Goal: Task Accomplishment & Management: Manage account settings

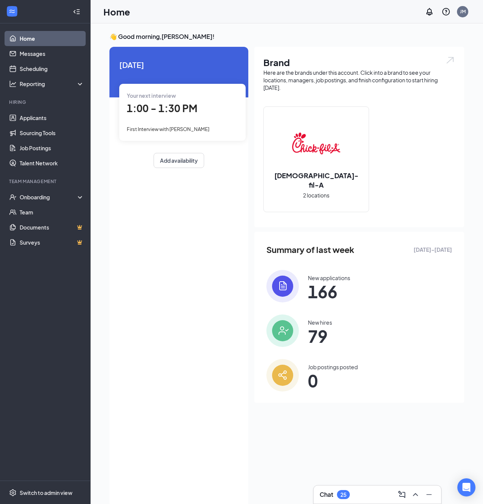
click at [189, 126] on span "First Interview with Winston Hardy" at bounding box center [168, 129] width 83 height 6
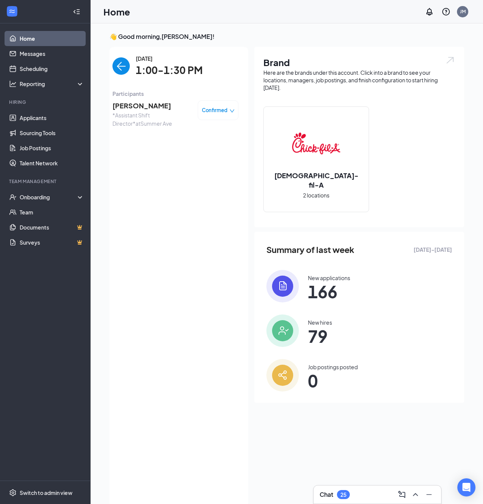
scroll to position [3, 0]
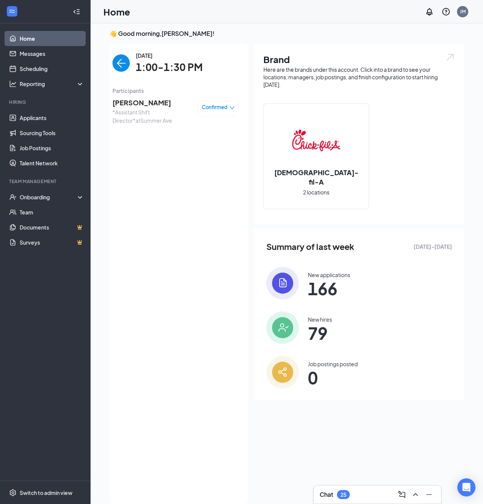
click at [150, 102] on span "Winston Hardy" at bounding box center [151, 102] width 79 height 11
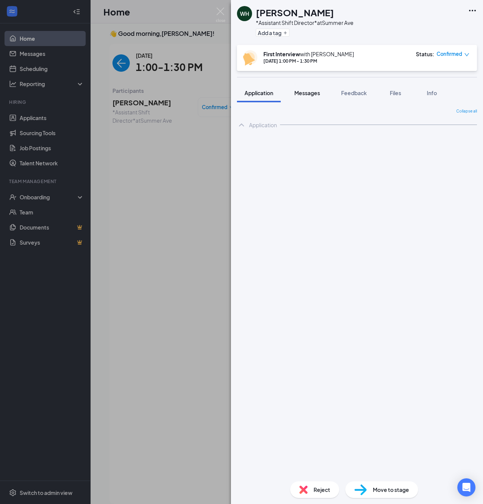
click at [302, 96] on div "Messages" at bounding box center [307, 93] width 26 height 8
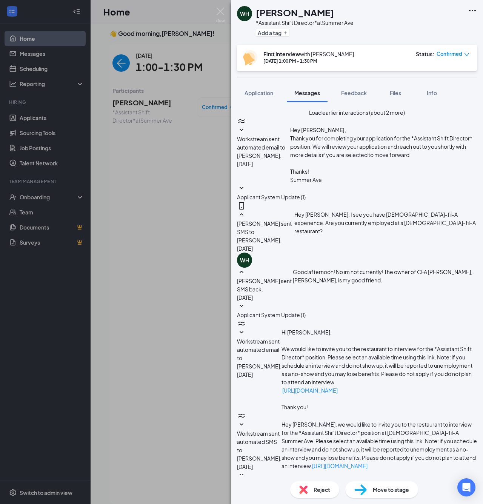
scroll to position [83, 0]
click at [447, 58] on div "Status : Confirmed" at bounding box center [443, 57] width 54 height 15
click at [448, 54] on span "Confirmed" at bounding box center [450, 54] width 26 height 8
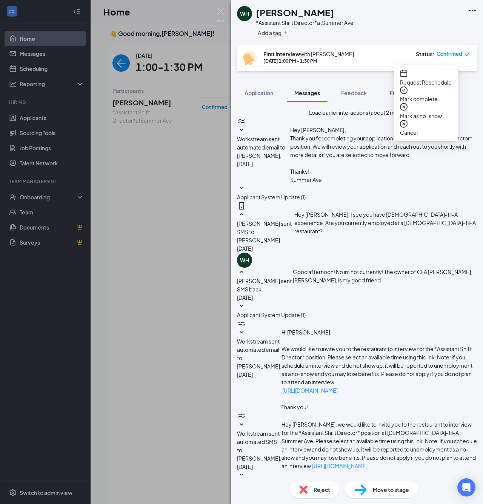
click at [427, 112] on span "Mark as no-show" at bounding box center [426, 116] width 52 height 8
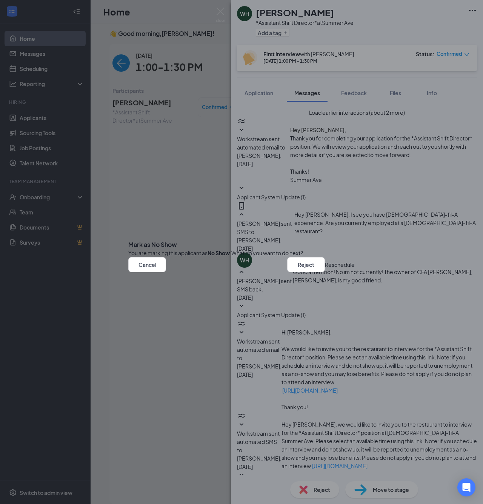
click at [325, 272] on button "Reschedule" at bounding box center [340, 264] width 30 height 15
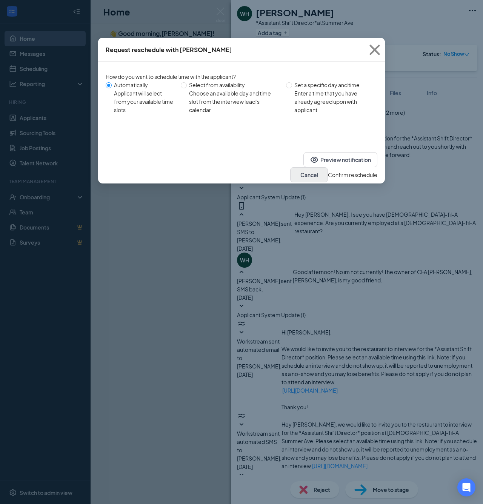
click at [293, 167] on button "Cancel" at bounding box center [309, 174] width 38 height 15
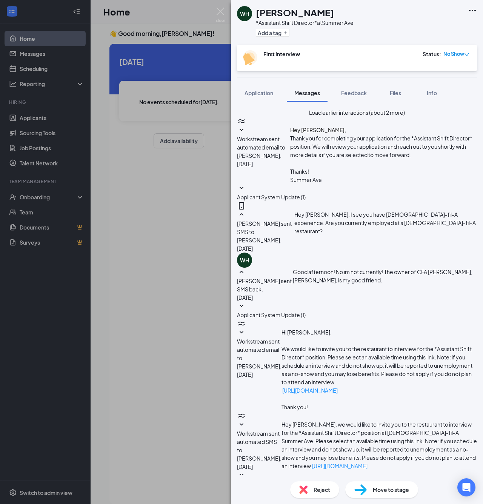
click at [459, 55] on span "No Show" at bounding box center [454, 54] width 21 height 8
click at [407, 54] on div "First Interview Status : No Show" at bounding box center [356, 57] width 227 height 15
click at [323, 492] on span "Reject" at bounding box center [322, 489] width 17 height 8
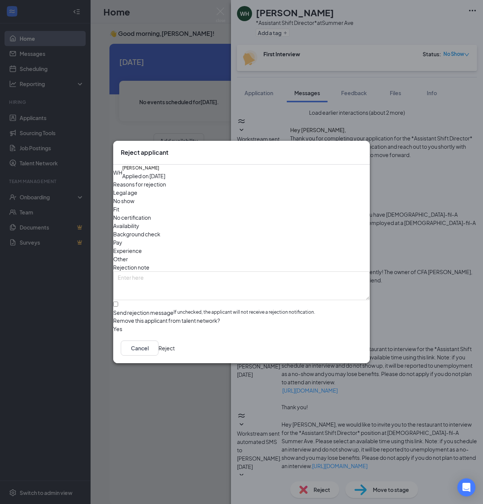
click at [134, 205] on span "No show" at bounding box center [123, 201] width 21 height 8
click at [141, 309] on div "Send rejection message" at bounding box center [143, 313] width 60 height 8
click at [118, 302] on input "Send rejection message If unchecked, the applicant will not receive a rejection…" at bounding box center [115, 304] width 5 height 5
checkbox input "true"
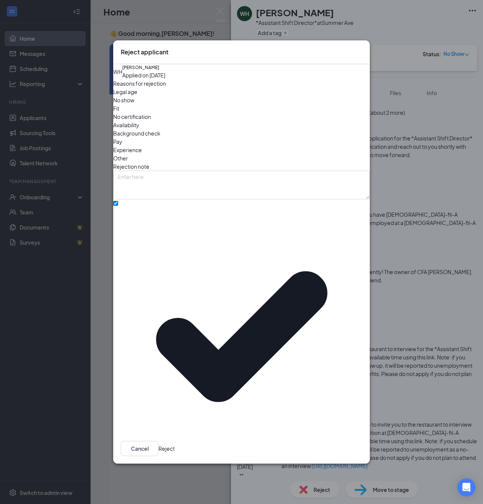
click at [141, 481] on span "Main Rejection Template" at bounding box center [148, 486] width 60 height 11
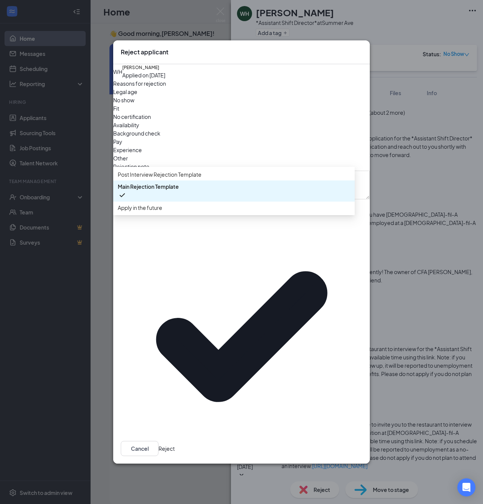
click at [138, 191] on span "Main Rejection Template" at bounding box center [148, 186] width 61 height 8
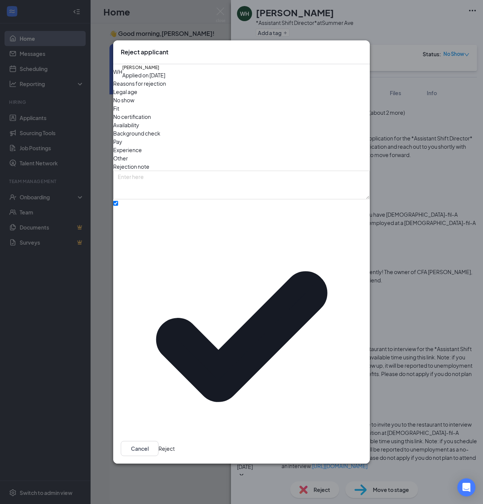
scroll to position [15, 0]
click at [113, 504] on button "button" at bounding box center [113, 513] width 0 height 8
checkbox input "true"
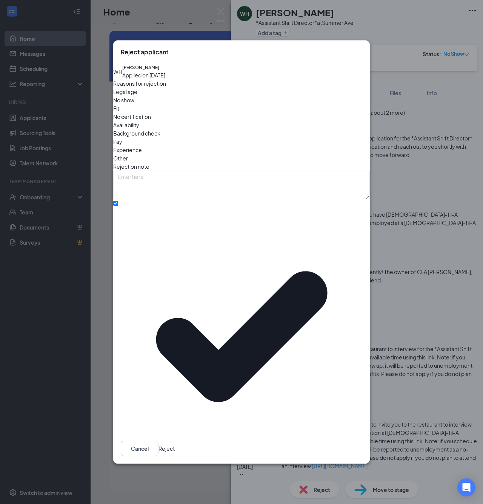
scroll to position [16, 0]
type textarea "n"
type textarea "No show for interview"
click at [175, 441] on button "Reject" at bounding box center [167, 448] width 16 height 15
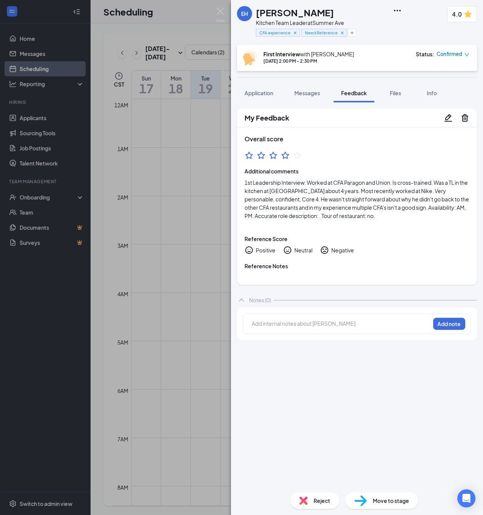
scroll to position [586, 0]
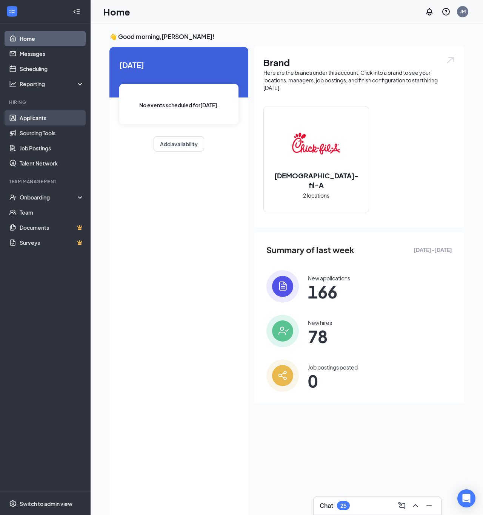
click at [57, 120] on link "Applicants" at bounding box center [52, 117] width 65 height 15
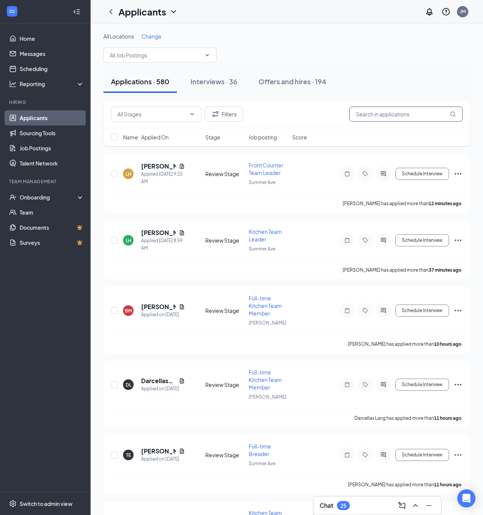
click at [397, 113] on input "text" at bounding box center [406, 113] width 113 height 15
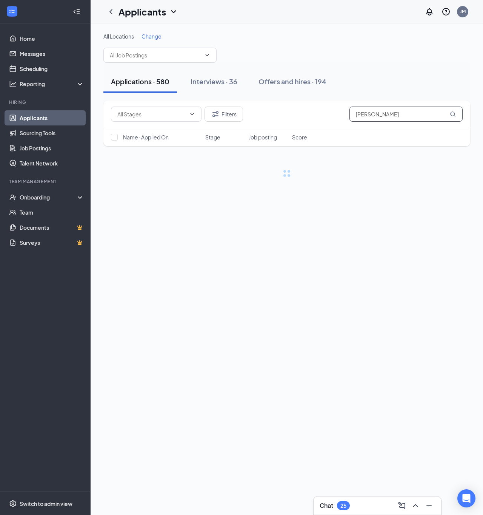
type input "[PERSON_NAME]"
drag, startPoint x: 345, startPoint y: 138, endPoint x: 281, endPoint y: 86, distance: 83.2
click at [281, 86] on div "Offers and hires · 194" at bounding box center [293, 81] width 68 height 9
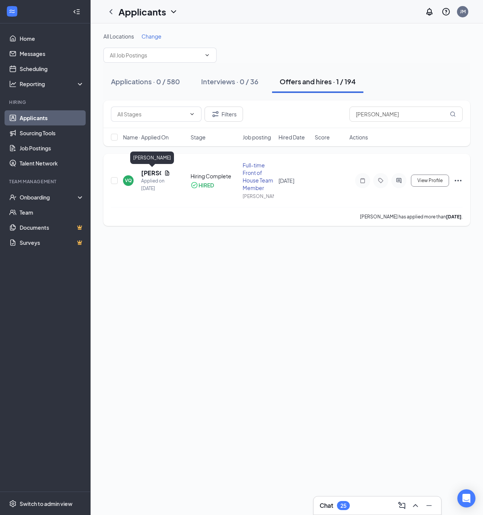
click at [147, 171] on h5 "[PERSON_NAME]" at bounding box center [151, 173] width 20 height 8
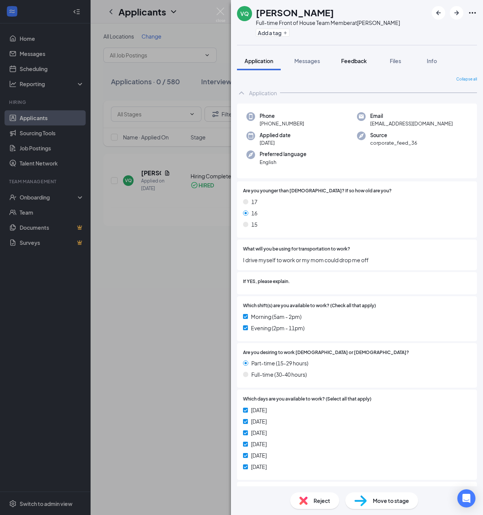
click at [354, 63] on span "Feedback" at bounding box center [354, 60] width 26 height 7
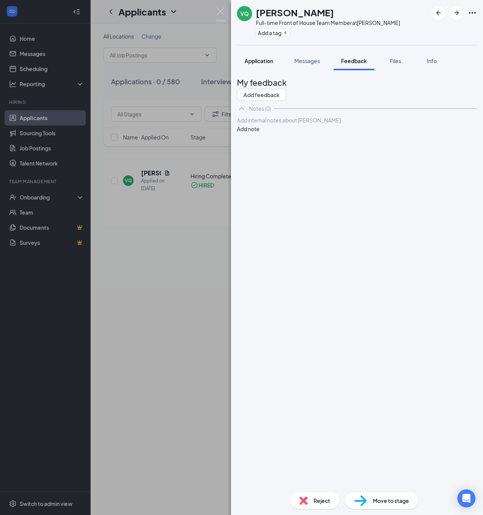
click at [259, 63] on span "Application" at bounding box center [259, 60] width 29 height 7
